Goal: Information Seeking & Learning: Learn about a topic

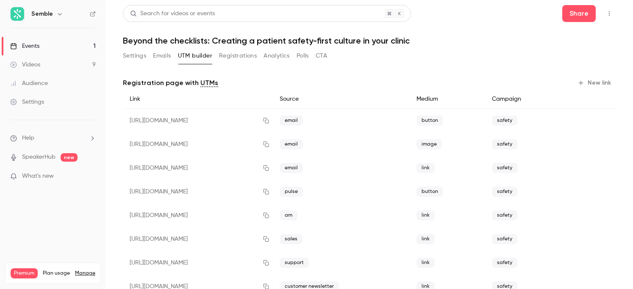
click at [94, 13] on icon at bounding box center [93, 14] width 6 height 6
click at [38, 65] on div "Videos" at bounding box center [25, 65] width 30 height 8
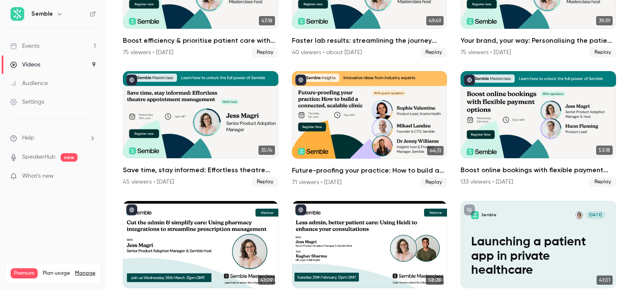
scroll to position [155, 0]
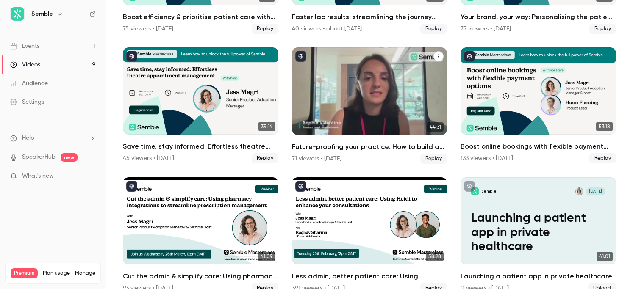
click at [385, 85] on div "Future-proofing your practice: How to build a connected, scalable clinic" at bounding box center [369, 90] width 155 height 87
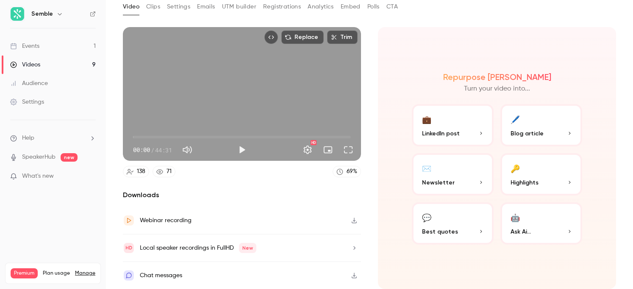
scroll to position [24, 0]
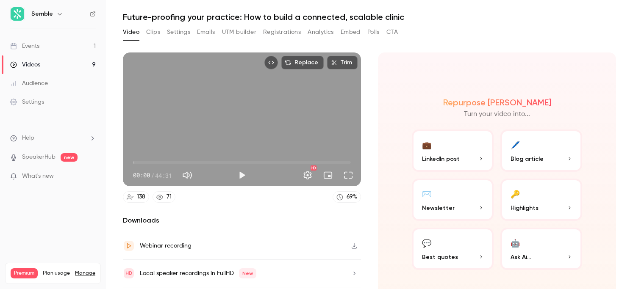
click at [155, 30] on button "Clips" at bounding box center [153, 32] width 14 height 14
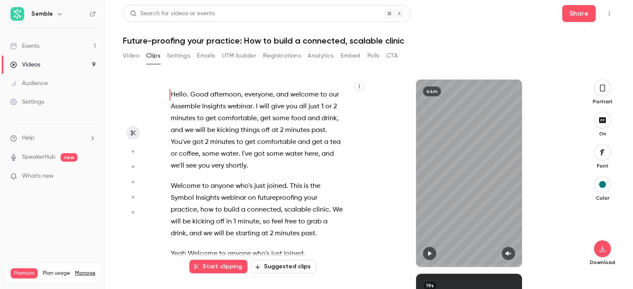
click at [130, 55] on button "Video" at bounding box center [131, 56] width 17 height 14
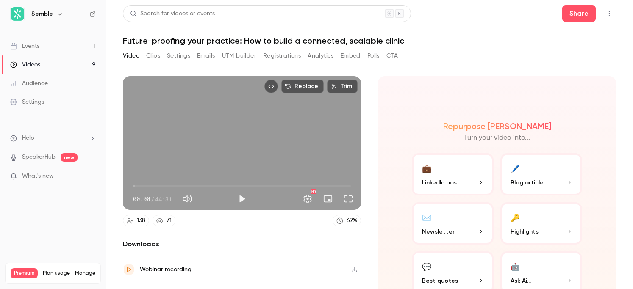
scroll to position [49, 0]
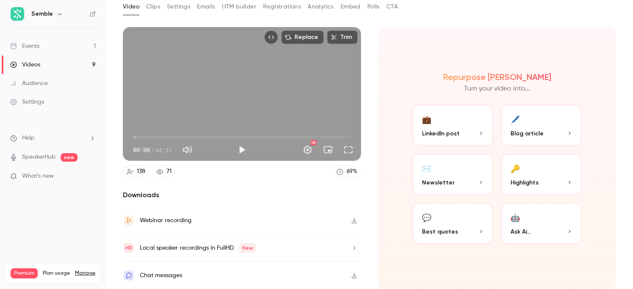
click at [94, 11] on icon at bounding box center [93, 14] width 6 height 6
click at [177, 286] on div "Chat messages" at bounding box center [242, 275] width 238 height 27
click at [32, 48] on div "Events" at bounding box center [24, 46] width 29 height 8
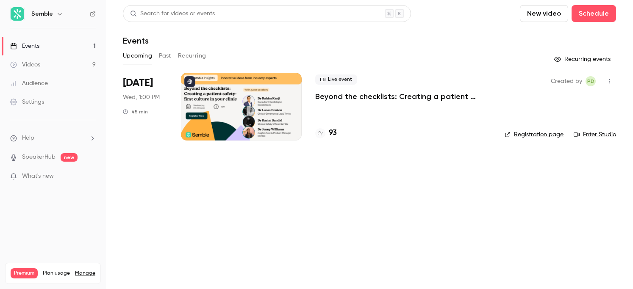
click at [236, 108] on div at bounding box center [241, 107] width 121 height 68
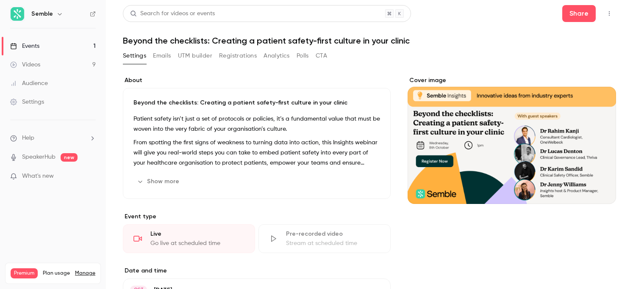
click at [230, 55] on button "Registrations" at bounding box center [238, 56] width 38 height 14
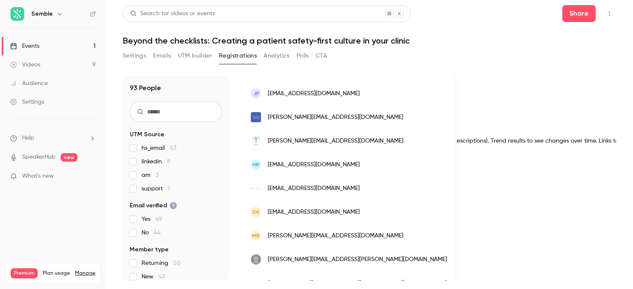
scroll to position [0, 680]
click at [343, 145] on span "[PERSON_NAME][EMAIL_ADDRESS][DOMAIN_NAME]" at bounding box center [336, 141] width 136 height 9
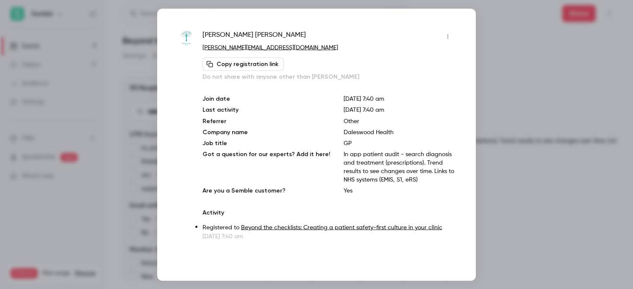
click at [503, 82] on div at bounding box center [316, 144] width 633 height 289
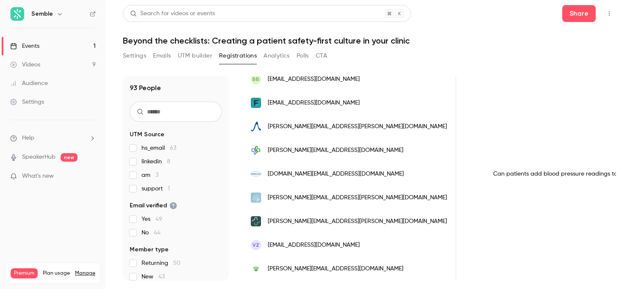
scroll to position [42, 0]
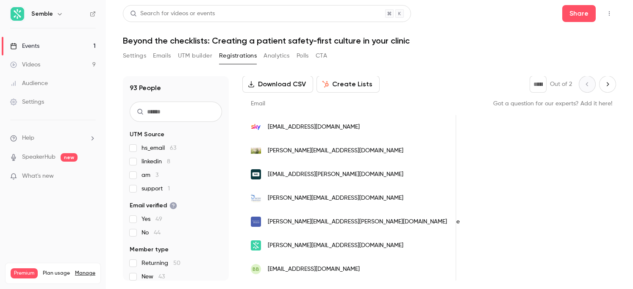
click at [606, 81] on icon "Next page" at bounding box center [607, 84] width 9 height 7
type input "*"
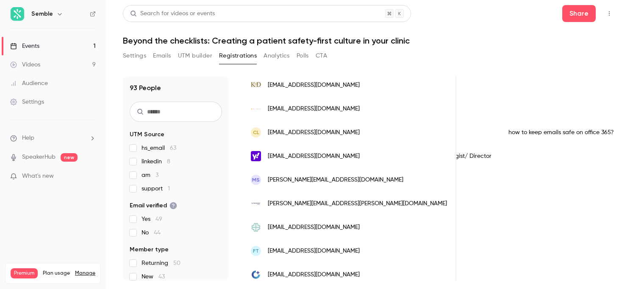
scroll to position [0, 565]
click at [501, 131] on div "how to keep emails safe on office 365?" at bounding box center [613, 133] width 229 height 24
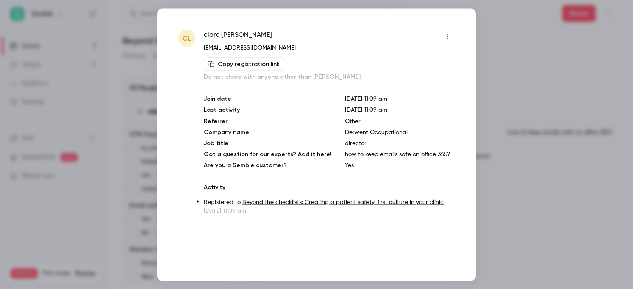
click at [372, 152] on p "how to keep emails safe on office 365?" at bounding box center [400, 154] width 110 height 8
copy p "how to keep emails safe on office 365?"
click at [536, 187] on div at bounding box center [316, 144] width 633 height 289
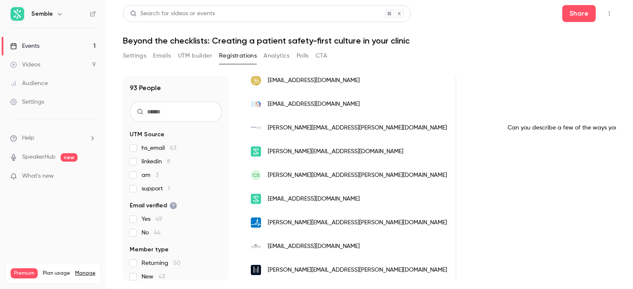
scroll to position [784, 0]
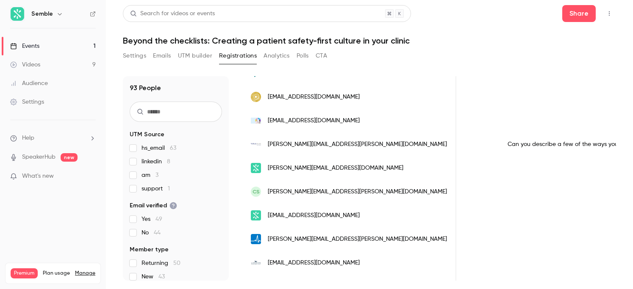
click at [499, 146] on div "Can you describe a few of the ways you are using AI to enhance your clinics?" at bounding box center [613, 145] width 229 height 24
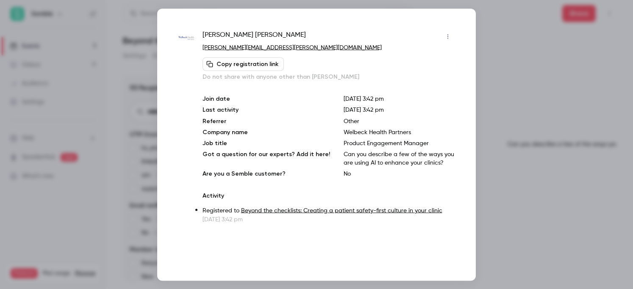
click at [383, 156] on p "Can you describe a few of the ways you are using AI to enhance your clinics?" at bounding box center [398, 158] width 111 height 17
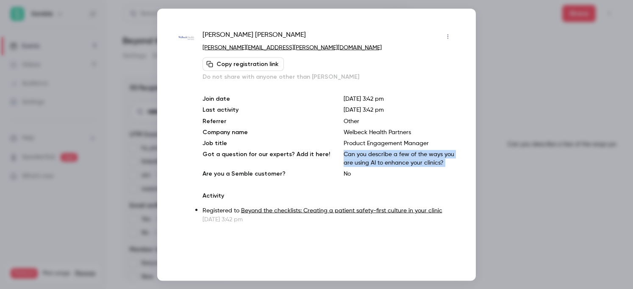
click at [383, 156] on p "Can you describe a few of the ways you are using AI to enhance your clinics?" at bounding box center [398, 158] width 111 height 17
copy p "Can you describe a few of the ways you are using AI to enhance your clinics?"
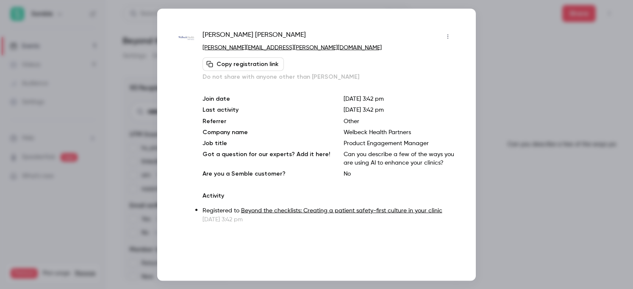
click at [533, 156] on div at bounding box center [316, 144] width 633 height 289
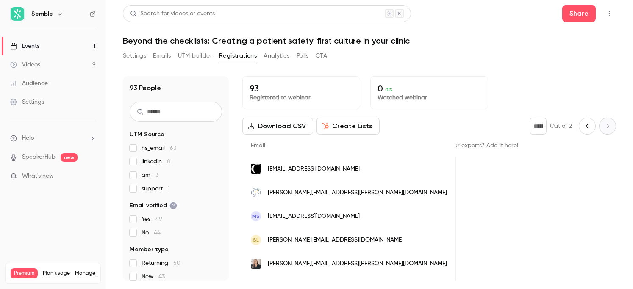
scroll to position [0, 673]
click at [629, 168] on icon "People list" at bounding box center [632, 169] width 7 height 7
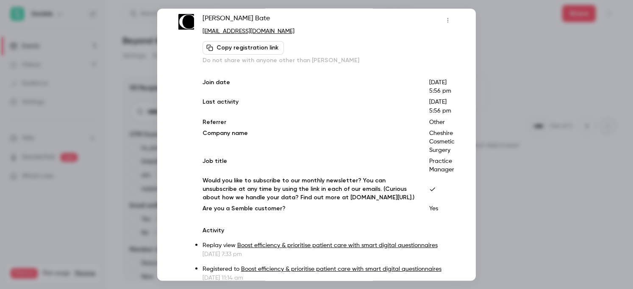
scroll to position [25, 0]
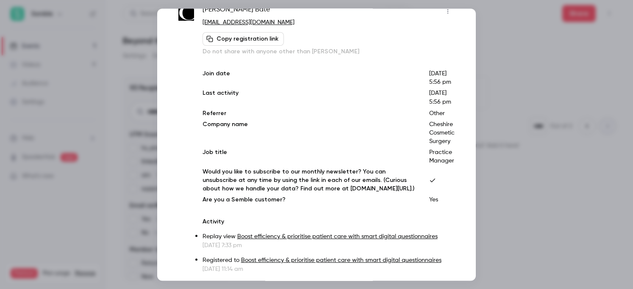
click at [572, 194] on div at bounding box center [316, 144] width 633 height 289
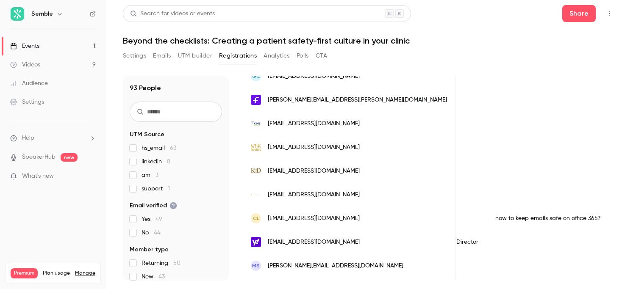
scroll to position [0, 570]
click at [494, 216] on div "how to keep emails safe on office 365?" at bounding box center [608, 219] width 229 height 24
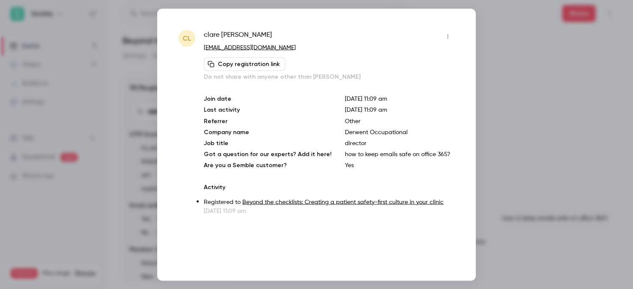
click at [366, 152] on p "how to keep emails safe on office 365?" at bounding box center [400, 154] width 110 height 8
copy p "how to keep emails safe on office 365?"
